Goal: Entertainment & Leisure: Consume media (video, audio)

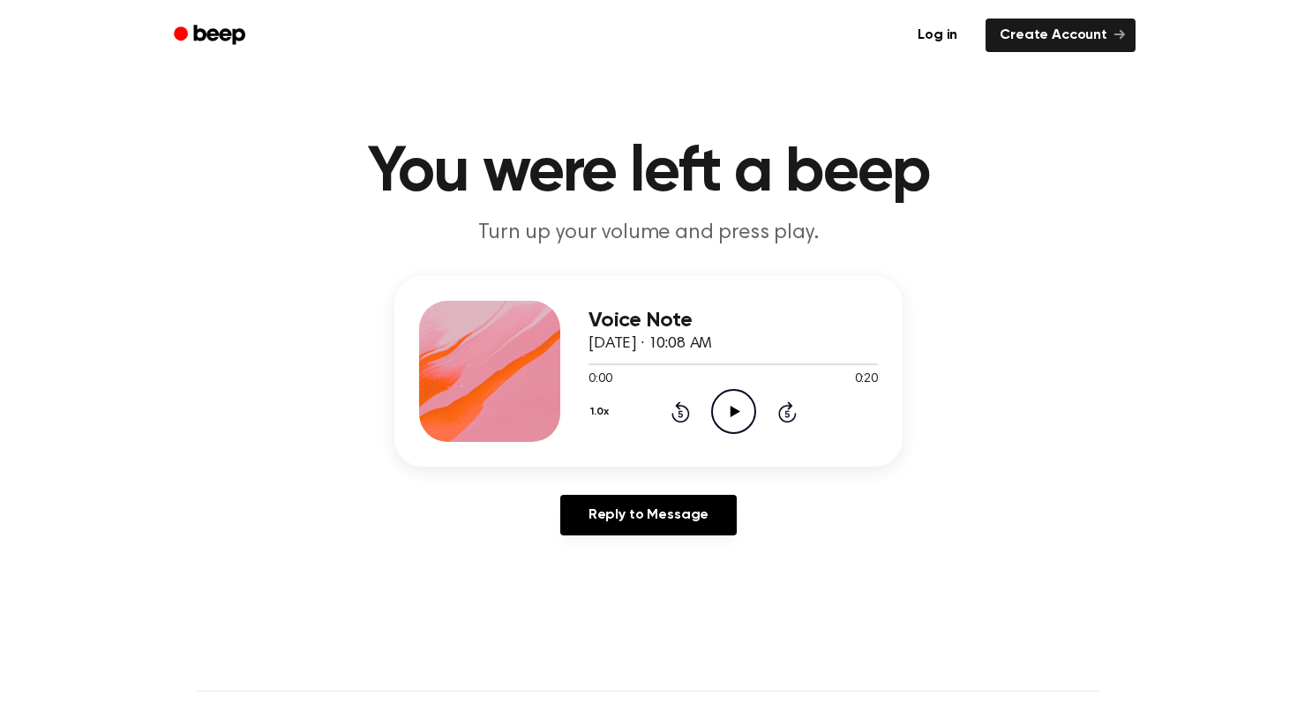
click at [737, 407] on icon "Play Audio" at bounding box center [733, 411] width 45 height 45
click at [725, 409] on icon "Play Audio" at bounding box center [733, 411] width 45 height 45
click at [740, 422] on icon "Play Audio" at bounding box center [733, 411] width 45 height 45
click at [740, 422] on icon "Pause Audio" at bounding box center [733, 411] width 45 height 45
click at [727, 419] on icon "Play Audio" at bounding box center [733, 411] width 45 height 45
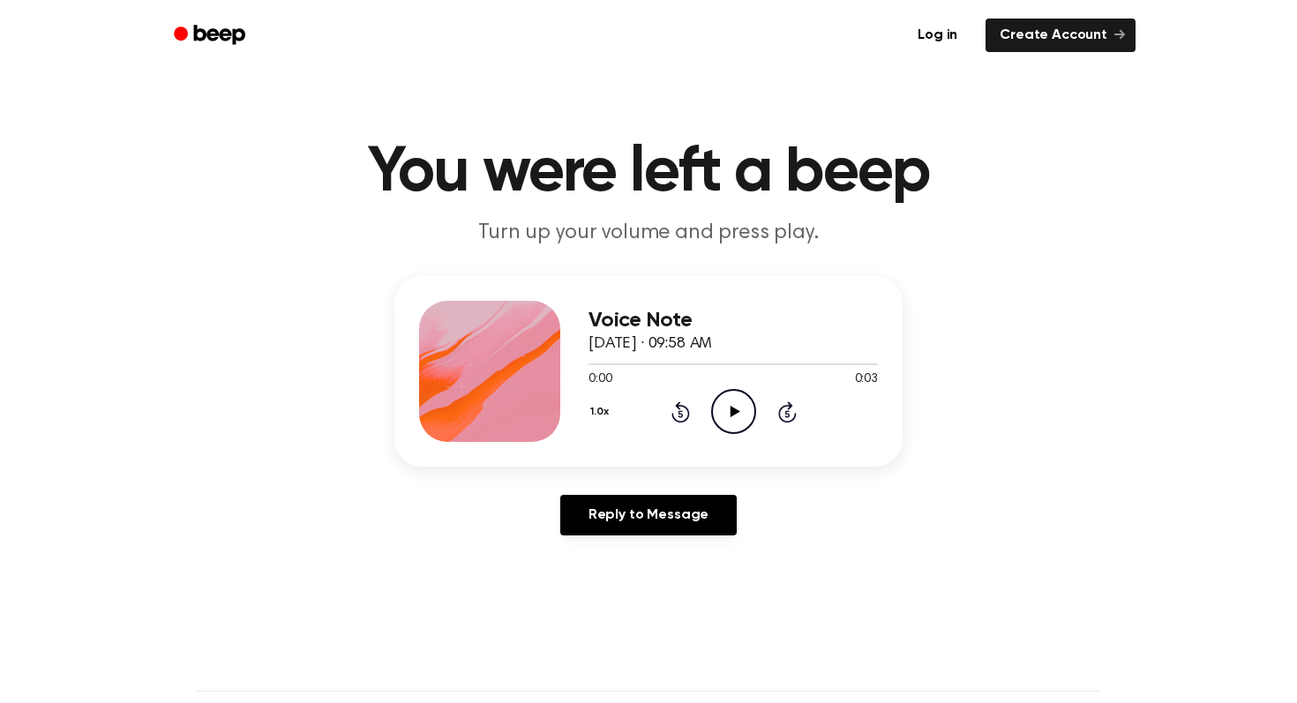
click at [740, 404] on icon "Play Audio" at bounding box center [733, 411] width 45 height 45
click at [735, 407] on icon "Play Audio" at bounding box center [733, 411] width 45 height 45
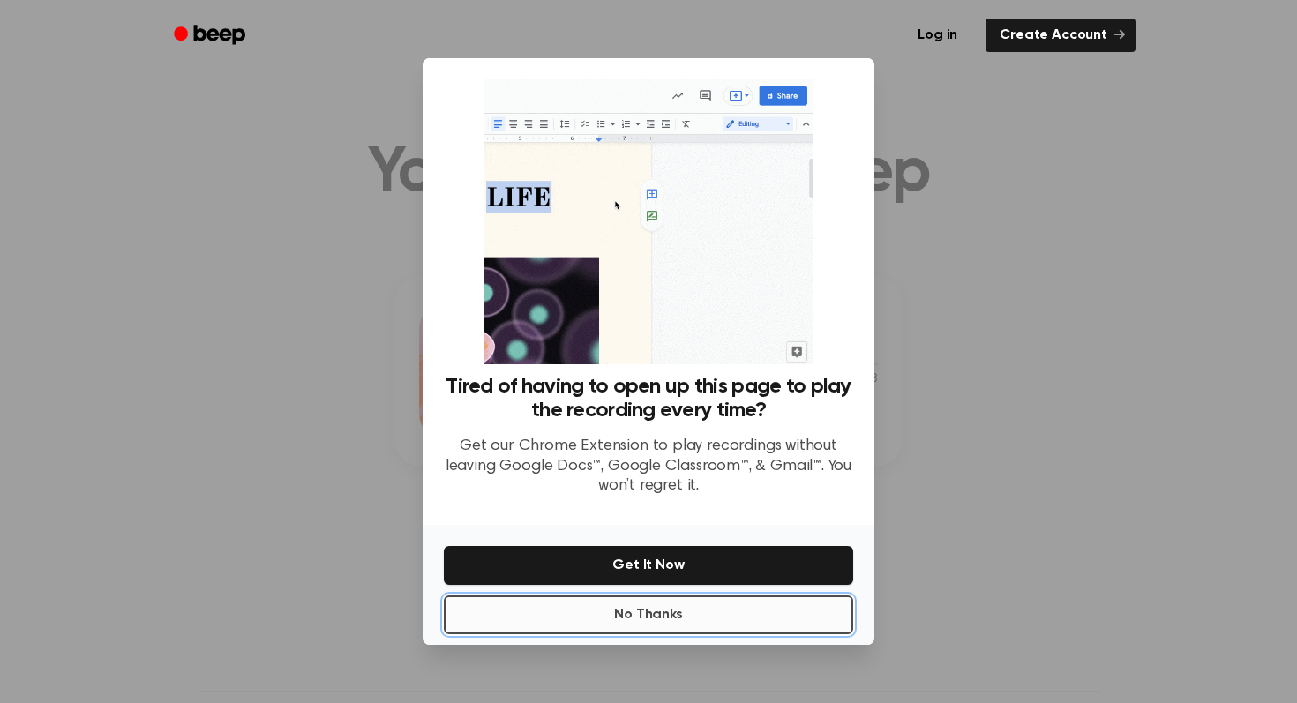
click at [653, 608] on button "No Thanks" at bounding box center [648, 615] width 409 height 39
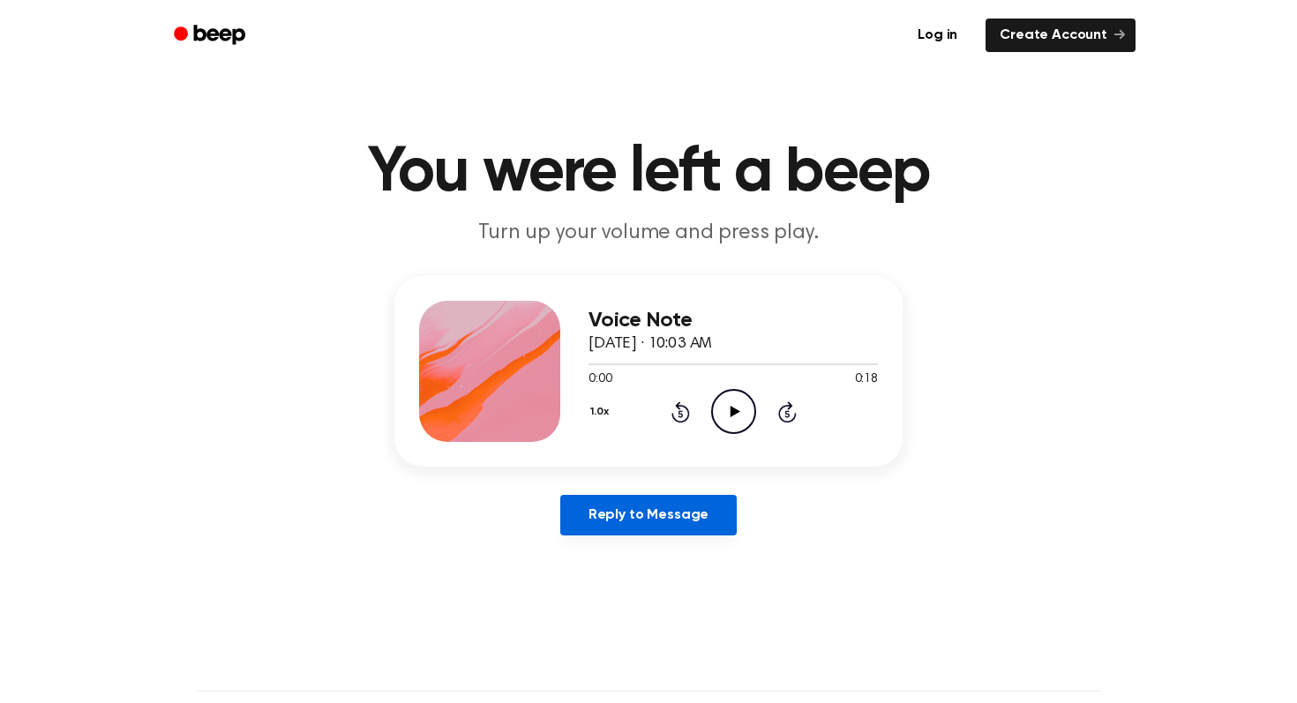
click at [654, 511] on link "Reply to Message" at bounding box center [648, 515] width 176 height 41
click at [732, 408] on icon "Play Audio" at bounding box center [733, 411] width 45 height 45
click at [732, 408] on icon "Pause Audio" at bounding box center [733, 411] width 45 height 45
click at [724, 416] on icon "Play Audio" at bounding box center [733, 411] width 45 height 45
